Goal: Task Accomplishment & Management: Use online tool/utility

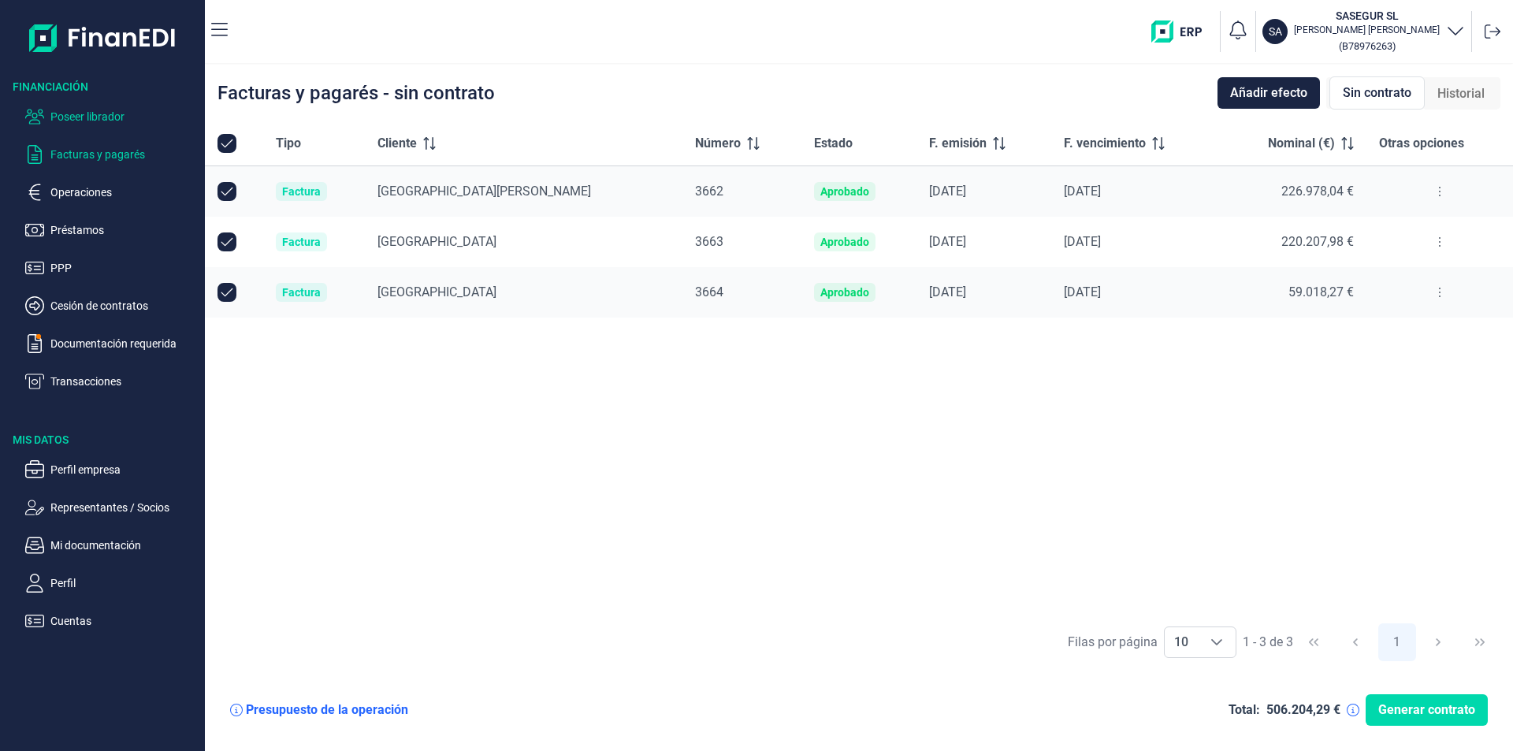
click at [107, 113] on p "Poseer librador" at bounding box center [124, 116] width 148 height 19
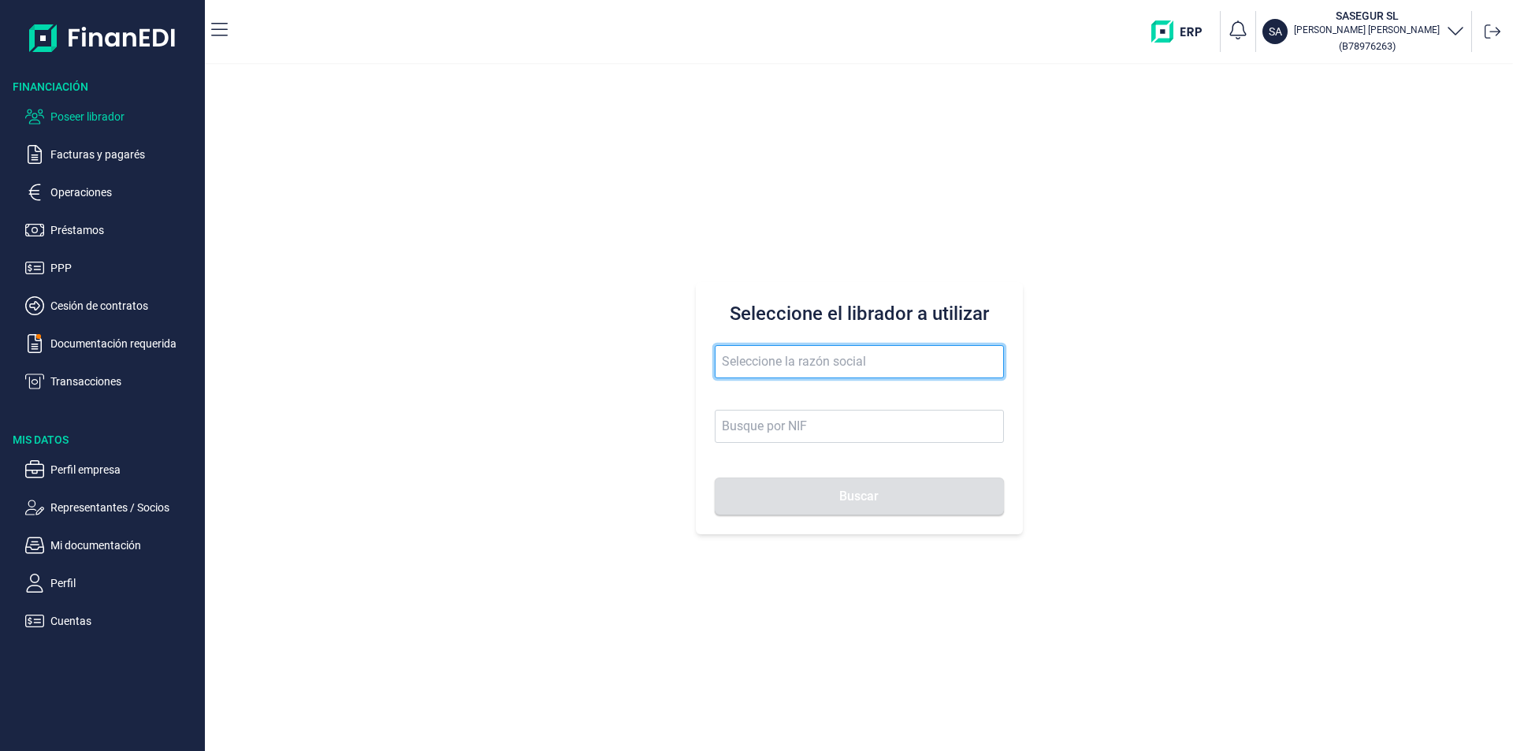
click at [738, 362] on input "text" at bounding box center [859, 361] width 289 height 33
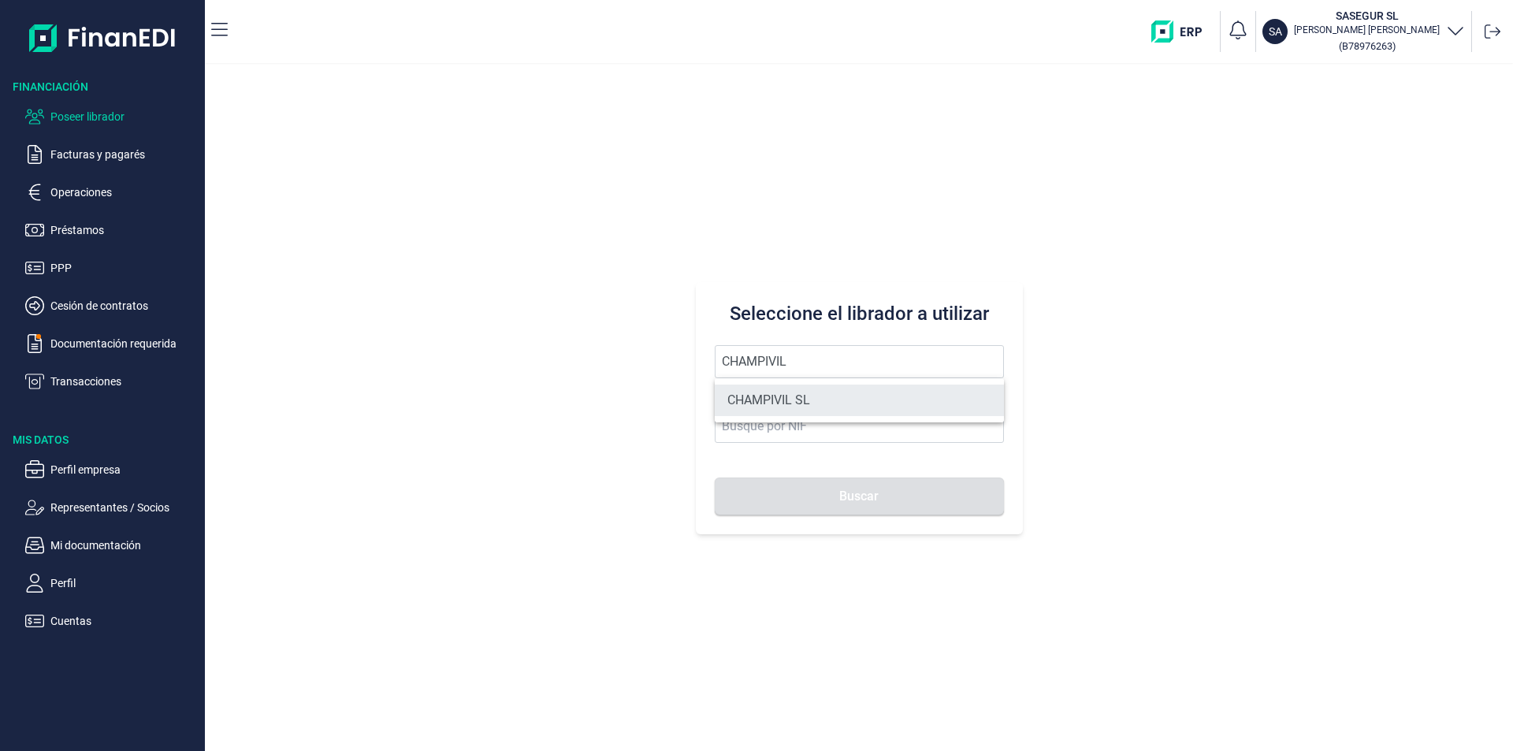
click at [769, 397] on li "CHAMPIVIL SL" at bounding box center [859, 401] width 289 height 32
type input "CHAMPIVIL SL"
type input "B27271352"
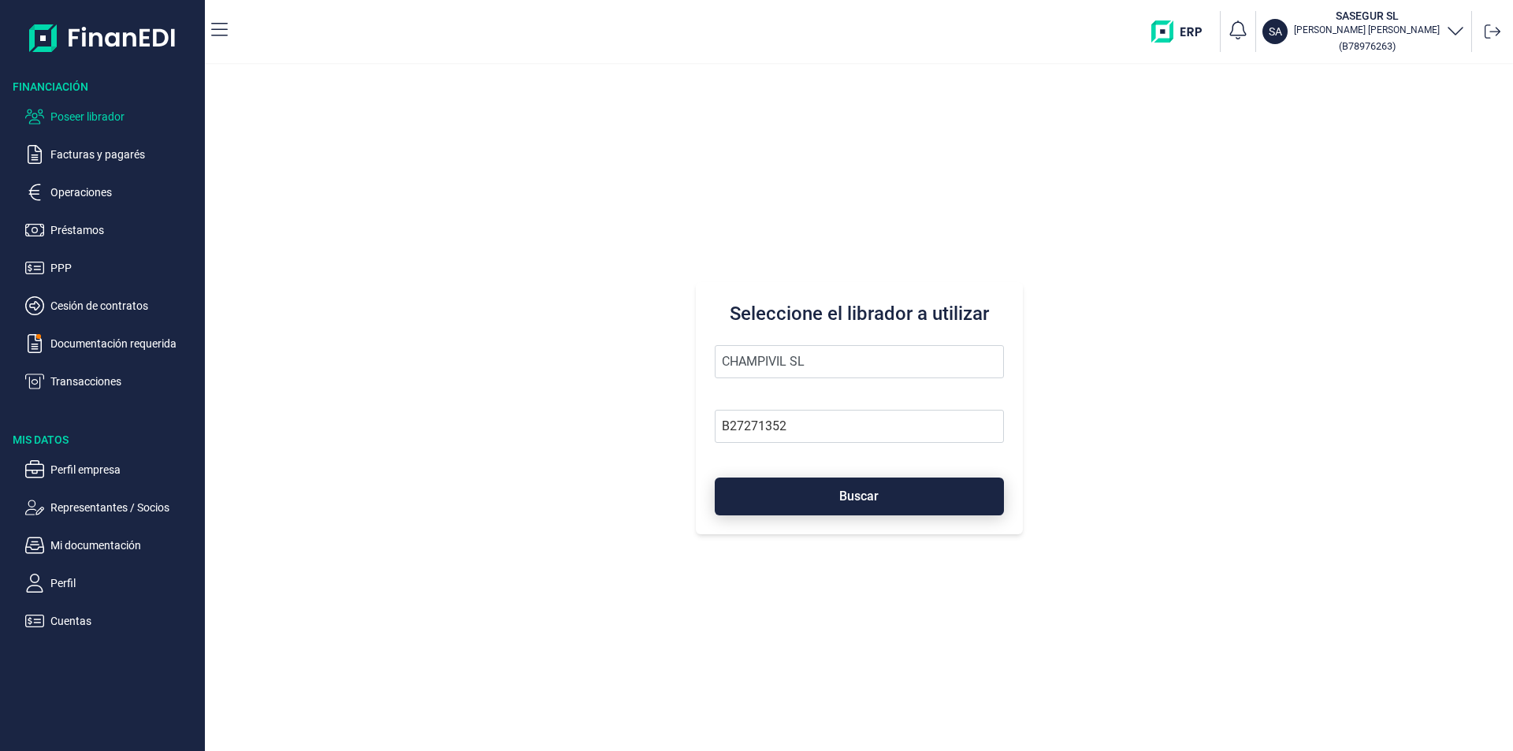
click at [819, 494] on button "Buscar" at bounding box center [859, 497] width 289 height 38
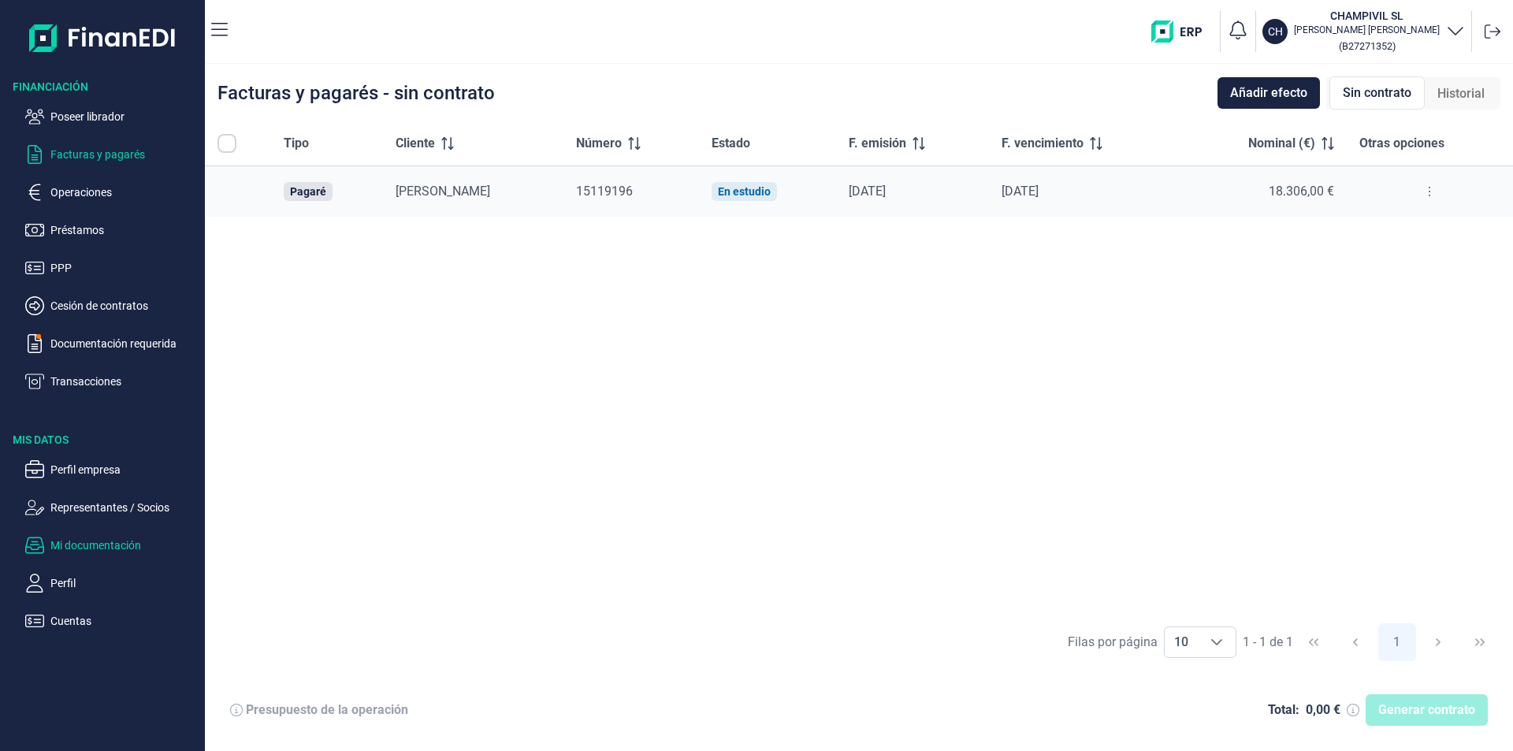
click at [89, 547] on p "Mi documentación" at bounding box center [124, 545] width 148 height 19
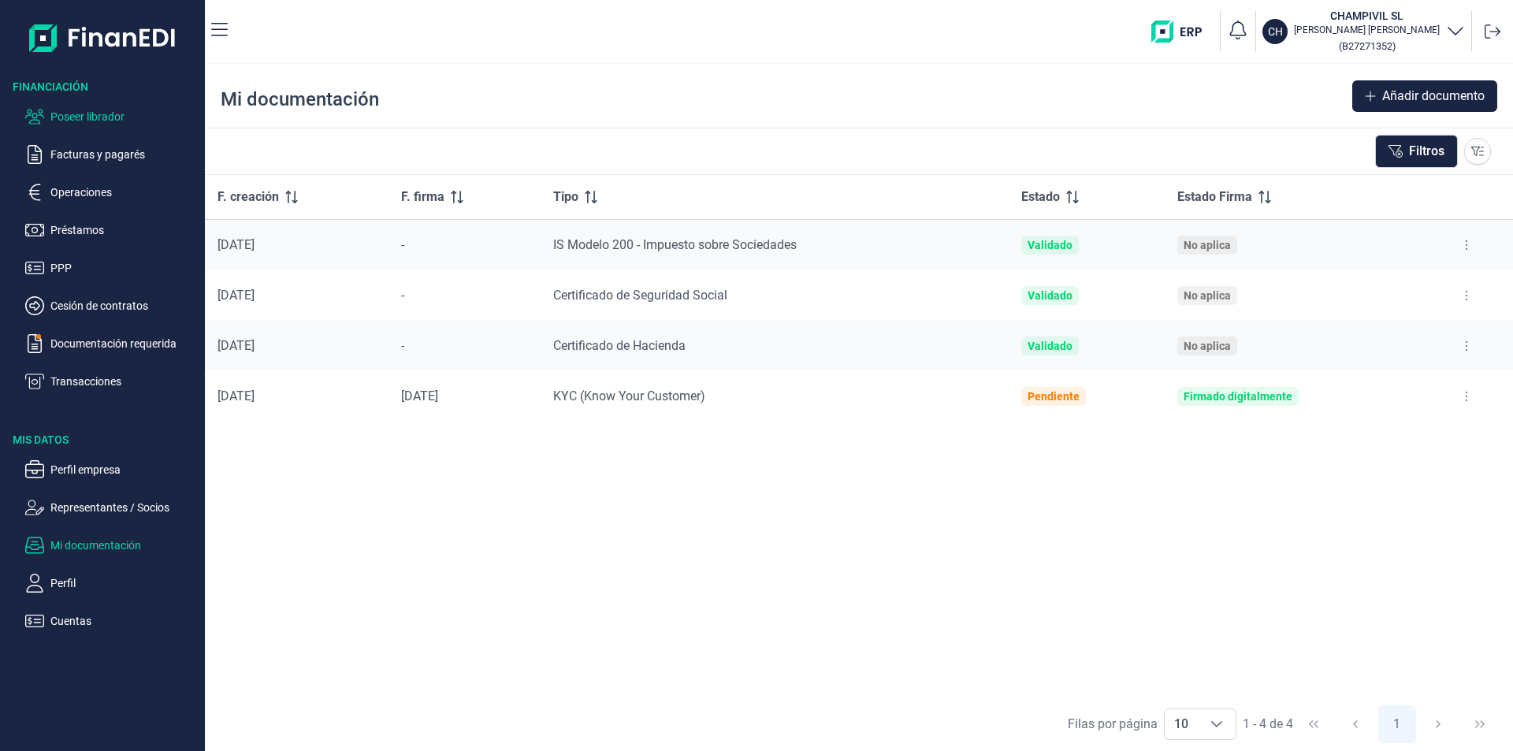
click at [83, 116] on p "Poseer librador" at bounding box center [124, 116] width 148 height 19
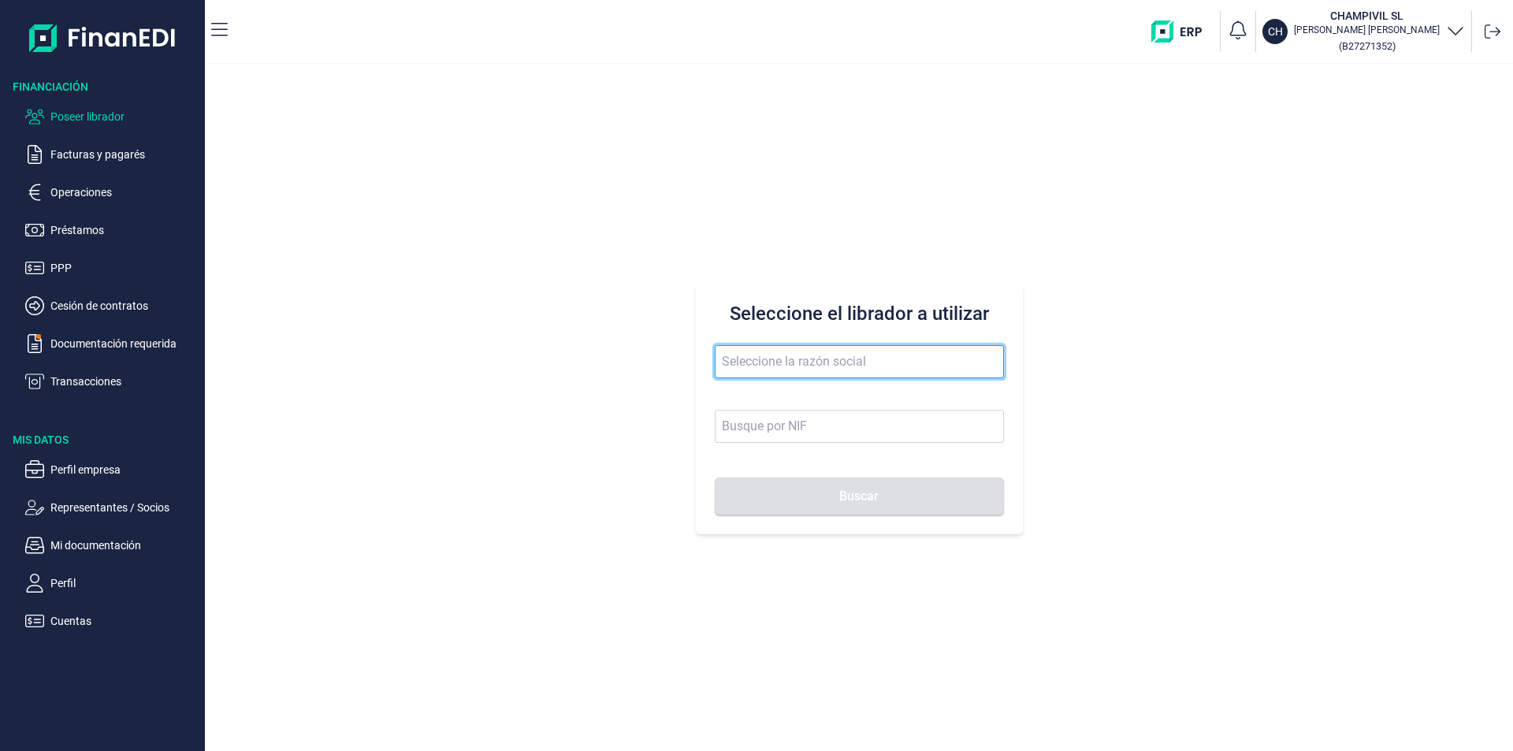
click at [744, 359] on input "text" at bounding box center [859, 361] width 289 height 33
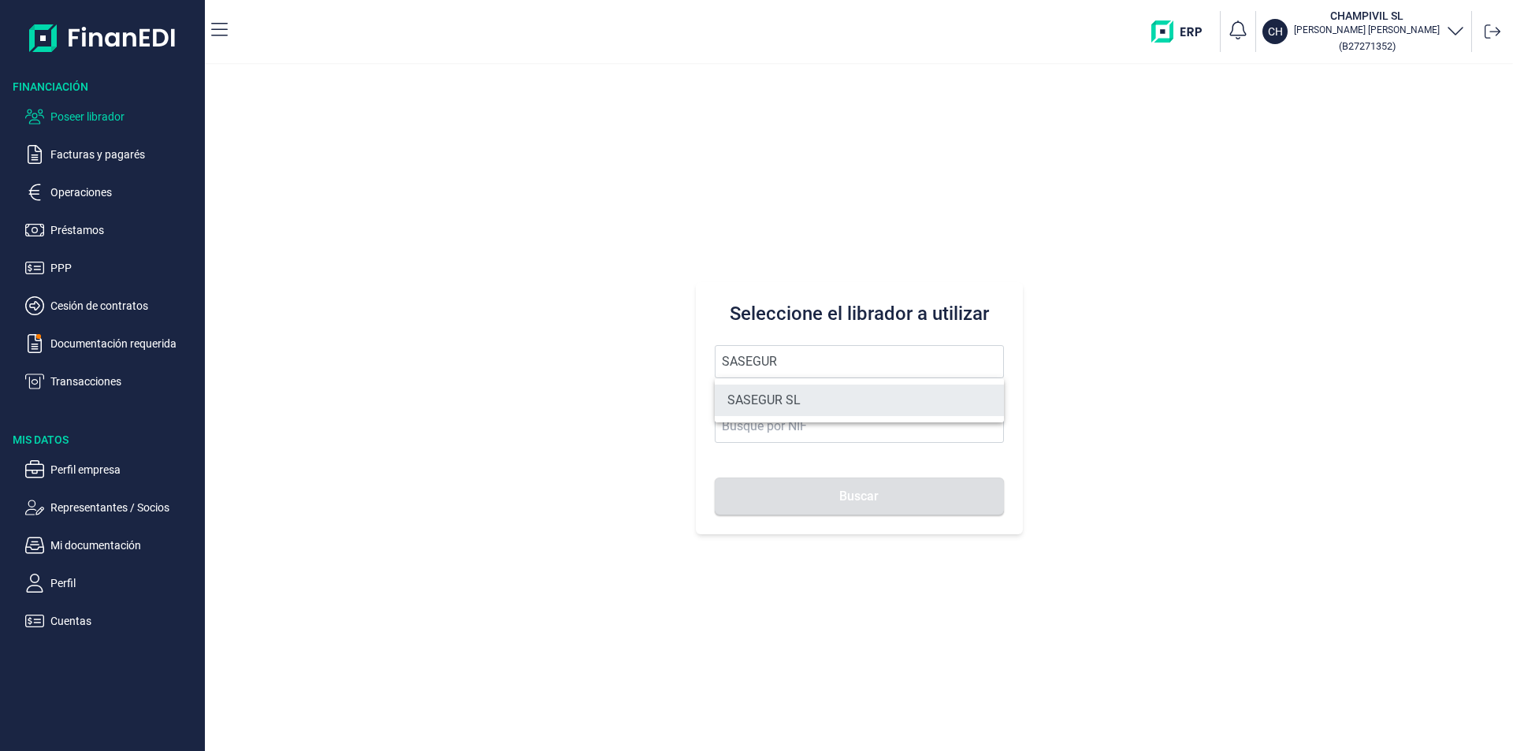
click at [798, 399] on li "SASEGUR SL" at bounding box center [859, 401] width 289 height 32
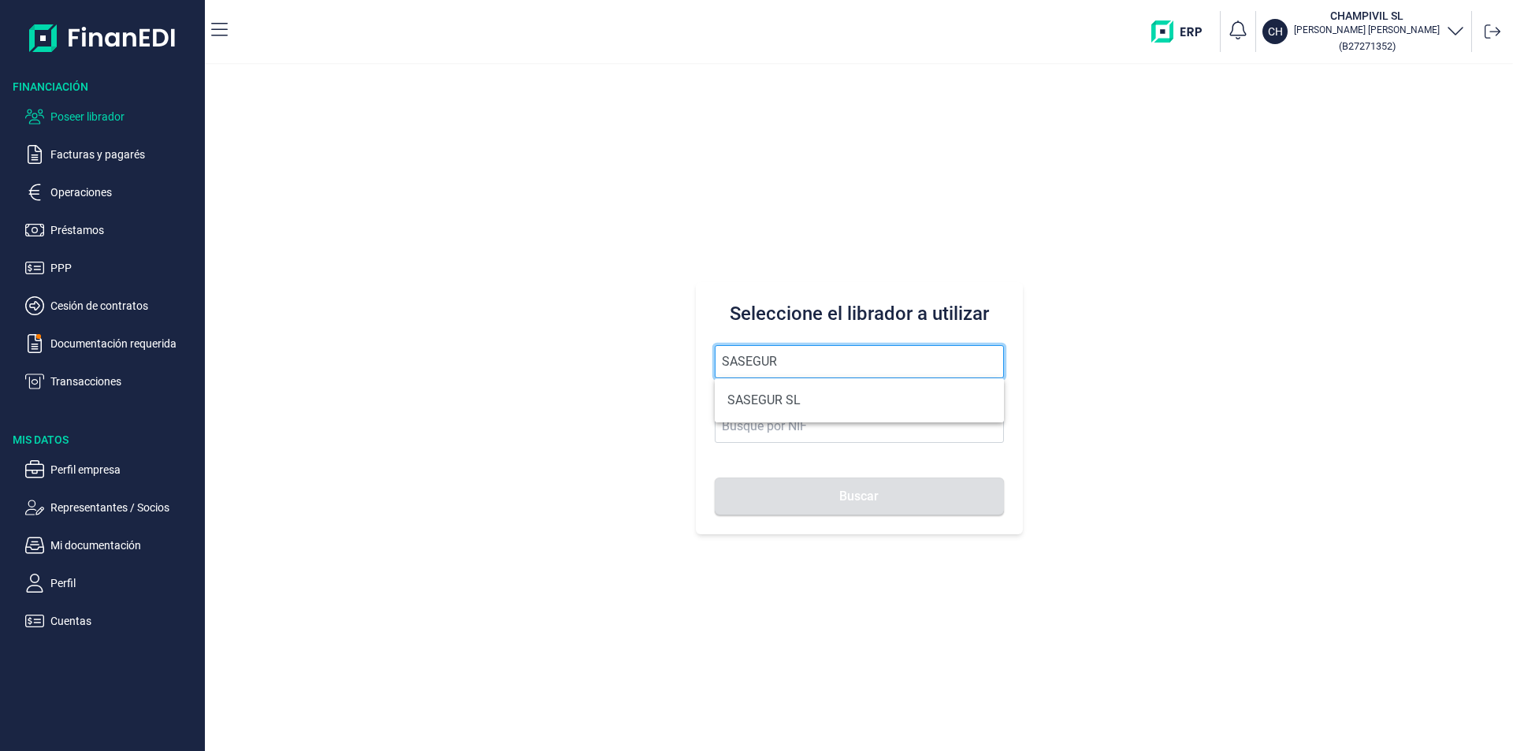
type input "SASEGUR SL"
type input "B78976263"
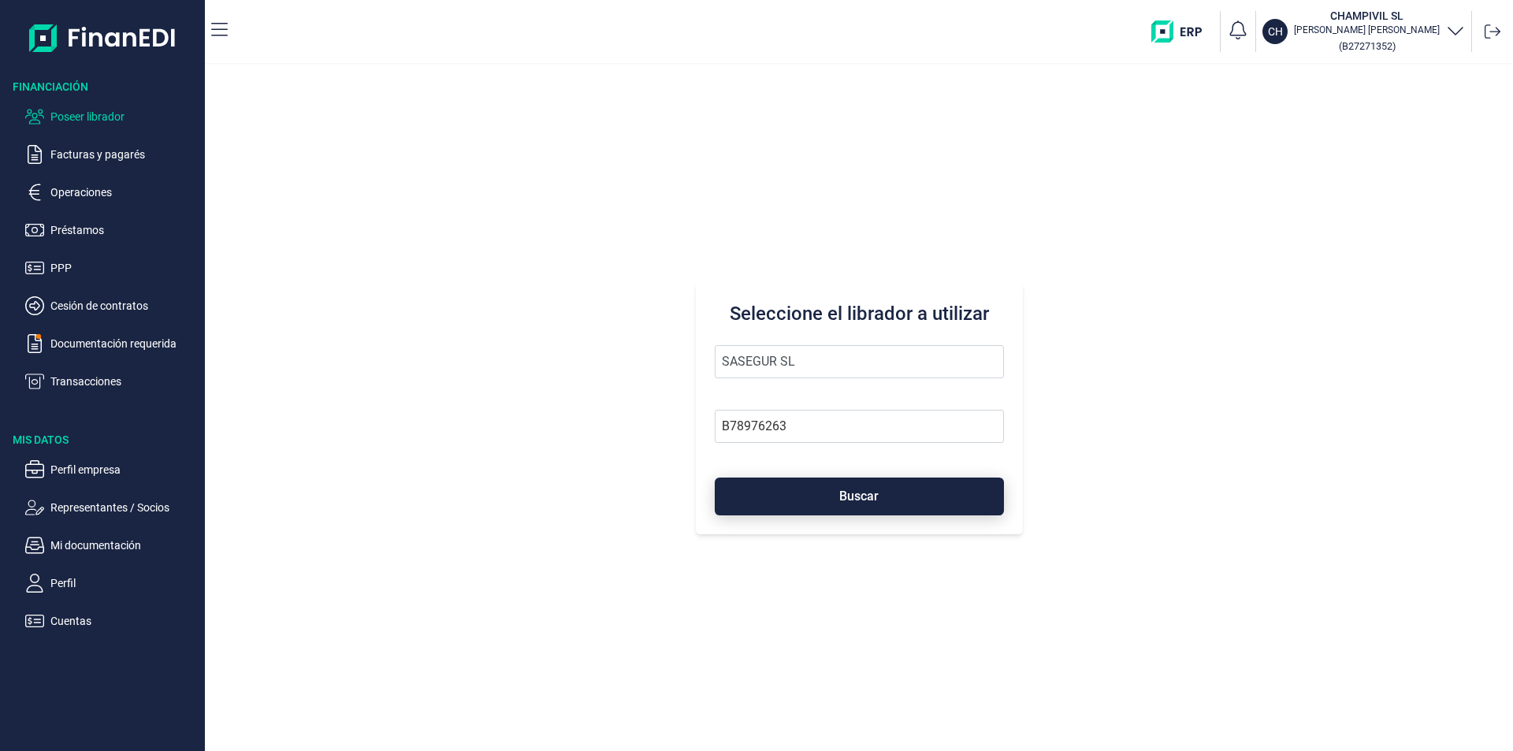
click at [789, 493] on button "Buscar" at bounding box center [859, 497] width 289 height 38
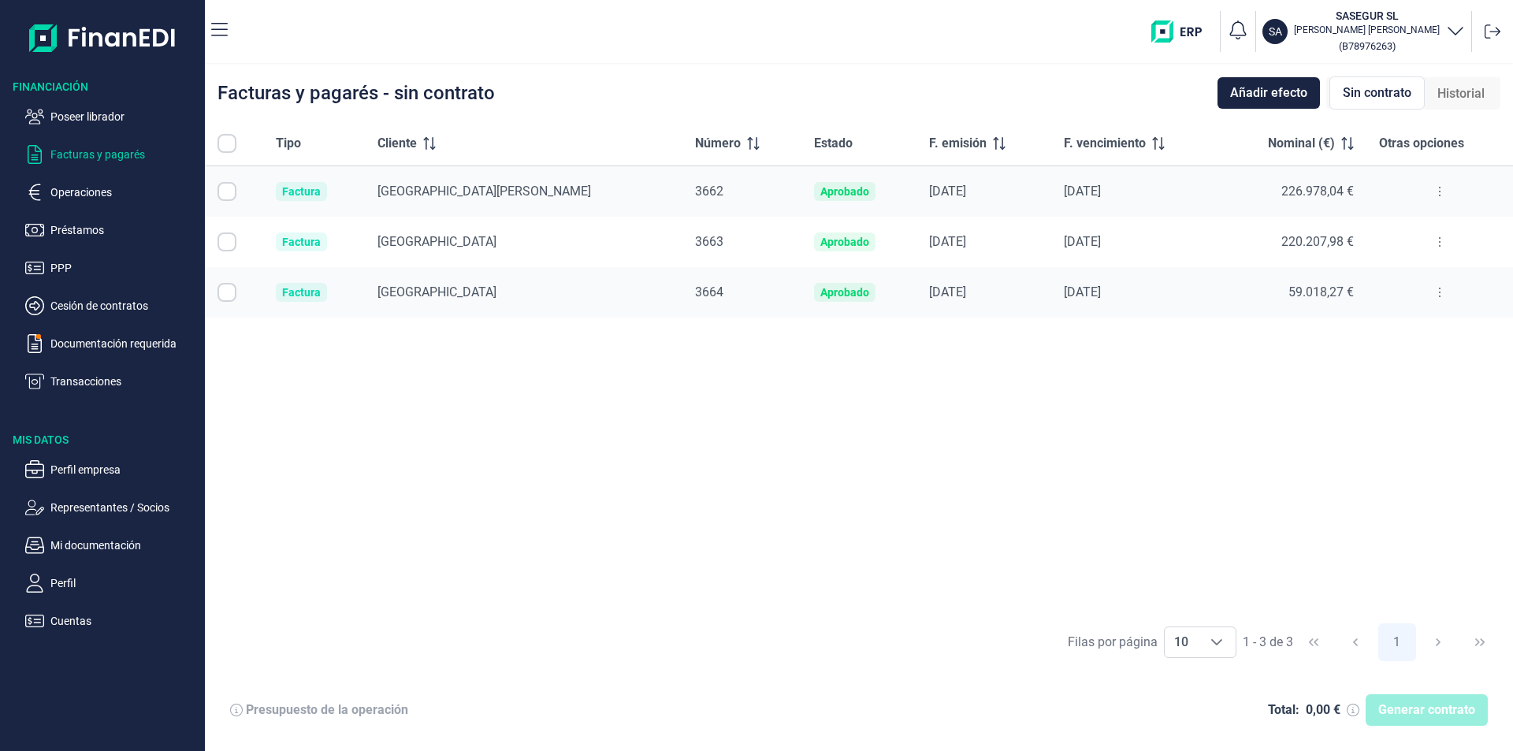
checkbox input "true"
click at [692, 407] on div "Tipo Cliente Número Estado F. emisión F. vencimiento Nominal (€) Otras opciones…" at bounding box center [859, 367] width 1308 height 493
